Goal: Information Seeking & Learning: Check status

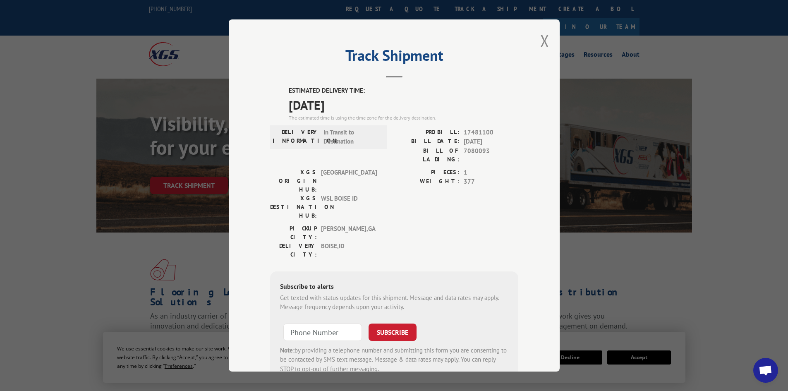
drag, startPoint x: 542, startPoint y: 43, endPoint x: 529, endPoint y: 44, distance: 13.3
click at [541, 43] on button "Close modal" at bounding box center [544, 41] width 9 height 22
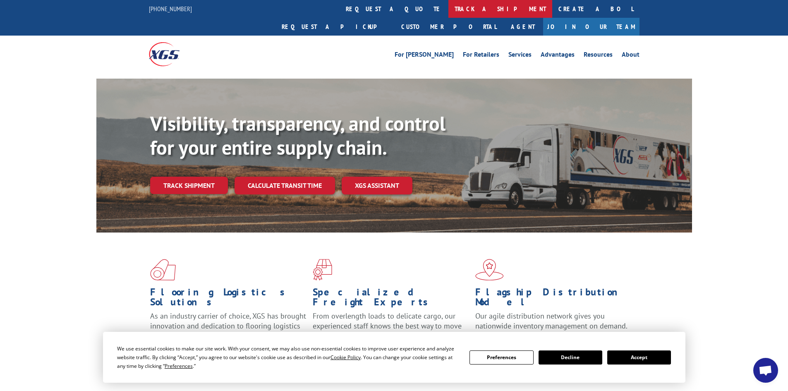
click at [448, 10] on link "track a shipment" at bounding box center [500, 9] width 104 height 18
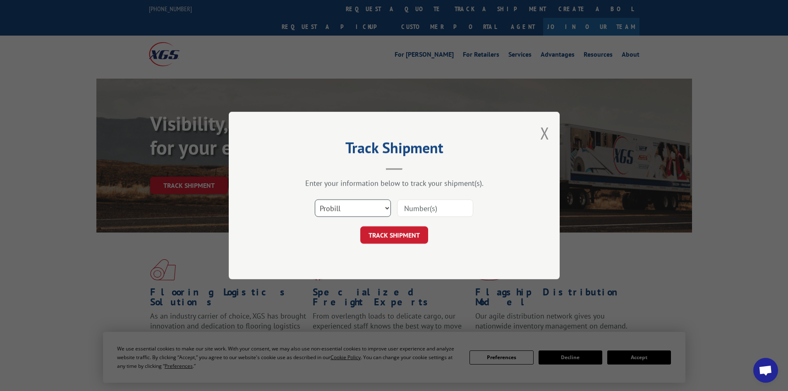
click at [335, 208] on select "Select category... Probill BOL PO" at bounding box center [353, 207] width 76 height 17
select select "bol"
click at [315, 199] on select "Select category... Probill BOL PO" at bounding box center [353, 207] width 76 height 17
click at [402, 203] on input at bounding box center [435, 207] width 76 height 17
paste input "7078679"
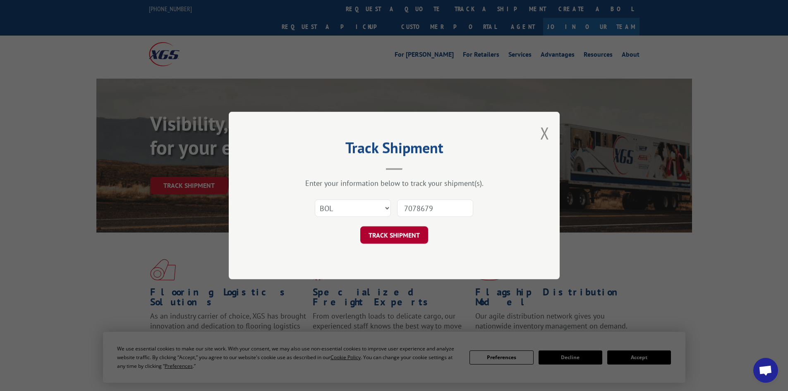
type input "7078679"
click at [387, 232] on button "TRACK SHIPMENT" at bounding box center [394, 234] width 68 height 17
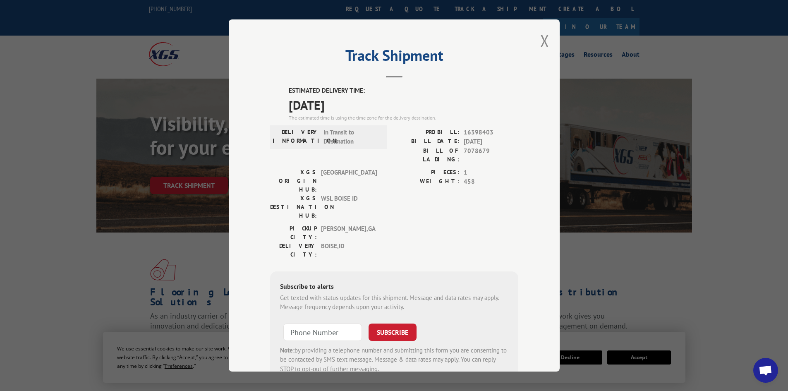
drag, startPoint x: 282, startPoint y: 87, endPoint x: 365, endPoint y: 98, distance: 83.5
click at [365, 98] on div "ESTIMATED DELIVERY TIME: [DATE] The estimated time is using the time zone for t…" at bounding box center [394, 234] width 248 height 297
copy div "ESTIMATED DELIVERY TIME: [DATE]"
